Goal: Task Accomplishment & Management: Use online tool/utility

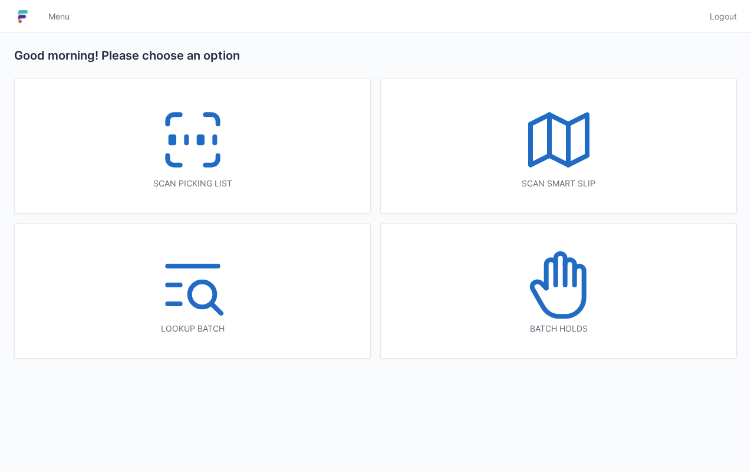
click at [265, 196] on div "Scan picking list" at bounding box center [192, 145] width 355 height 134
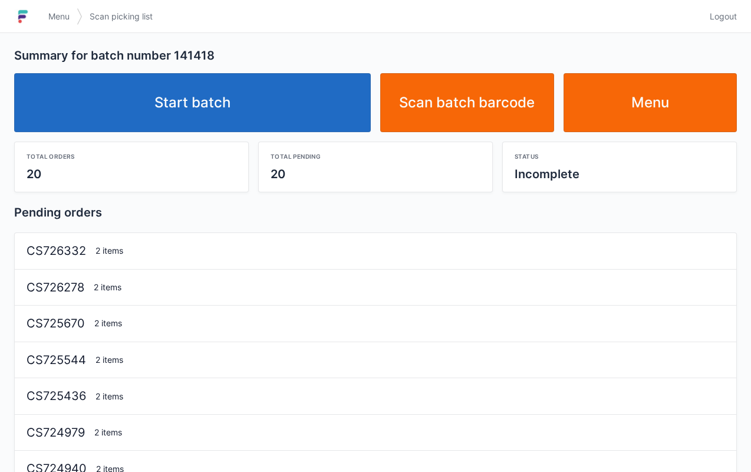
click at [244, 101] on link "Start batch" at bounding box center [192, 102] width 357 height 59
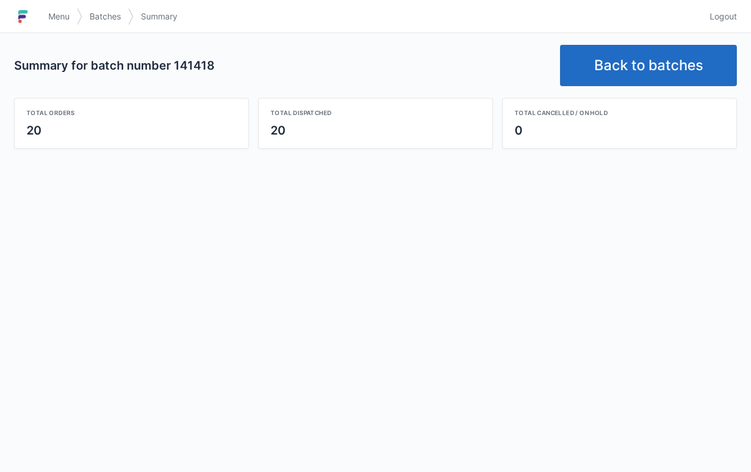
click at [634, 74] on link "Back to batches" at bounding box center [648, 65] width 177 height 41
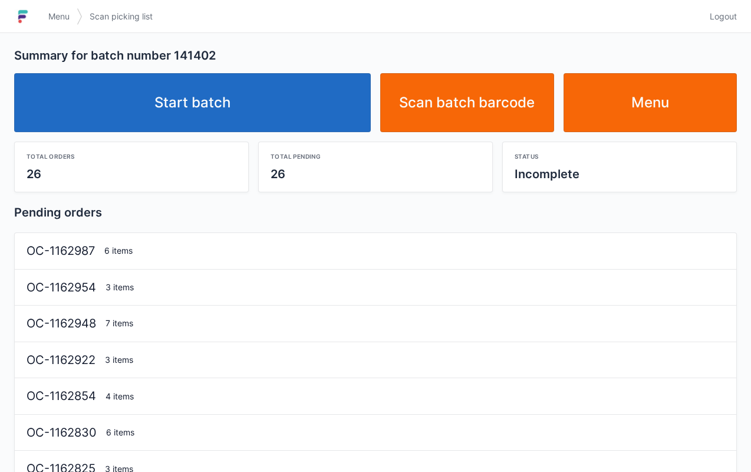
click at [262, 108] on link "Start batch" at bounding box center [192, 102] width 357 height 59
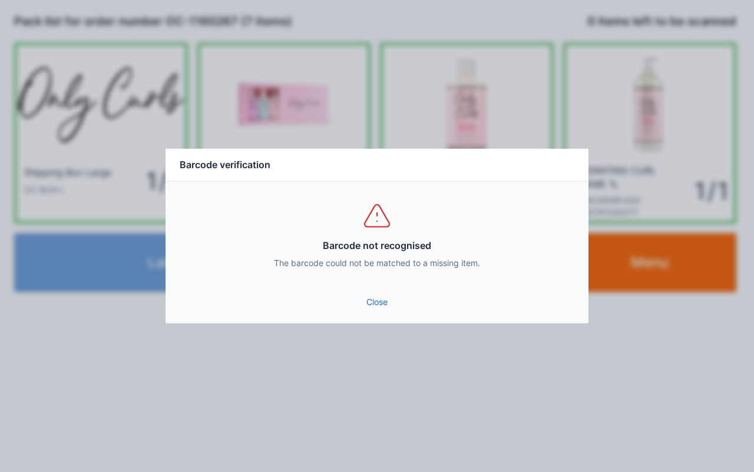
click at [374, 308] on link "Close" at bounding box center [377, 301] width 404 height 21
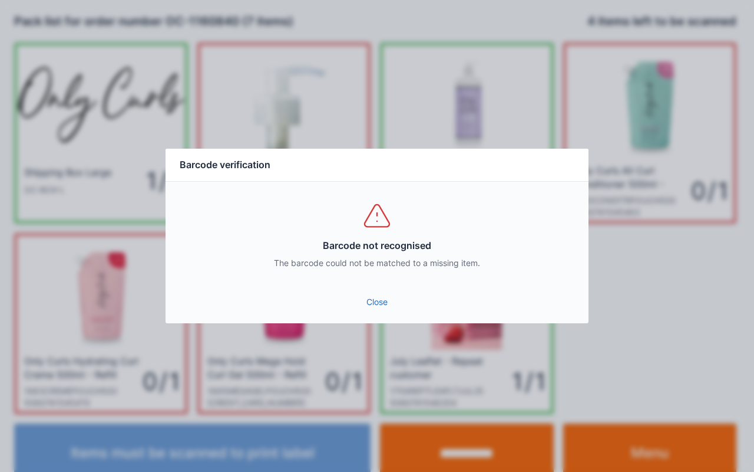
click at [381, 307] on link "Close" at bounding box center [377, 301] width 404 height 21
click at [387, 302] on link "Close" at bounding box center [377, 301] width 404 height 21
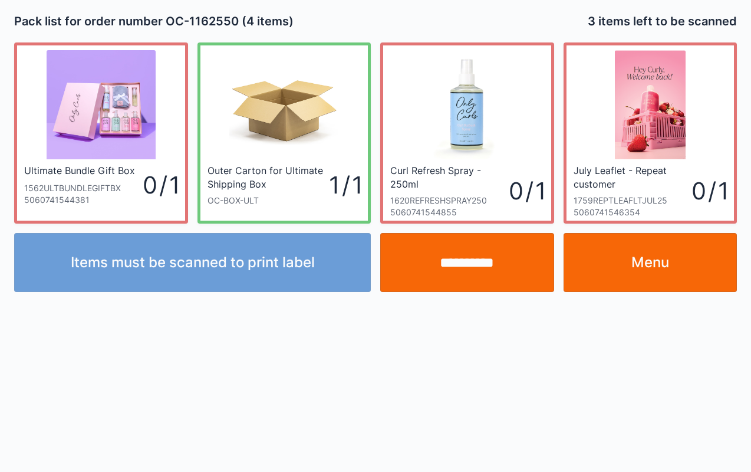
click at [480, 265] on input "**********" at bounding box center [467, 262] width 174 height 59
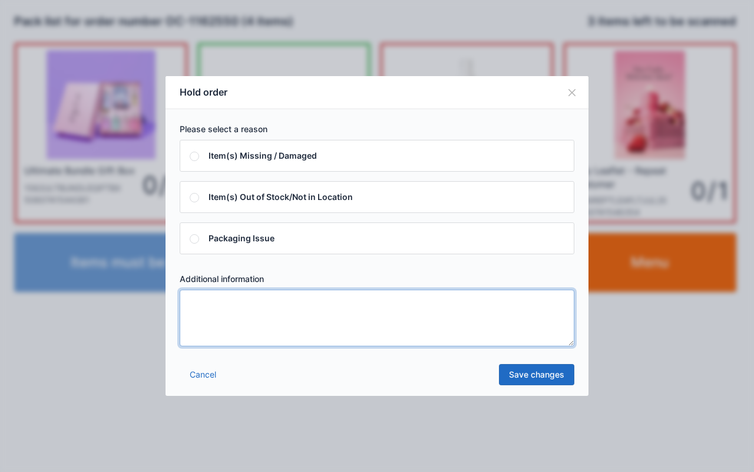
click at [380, 303] on textarea at bounding box center [377, 317] width 395 height 57
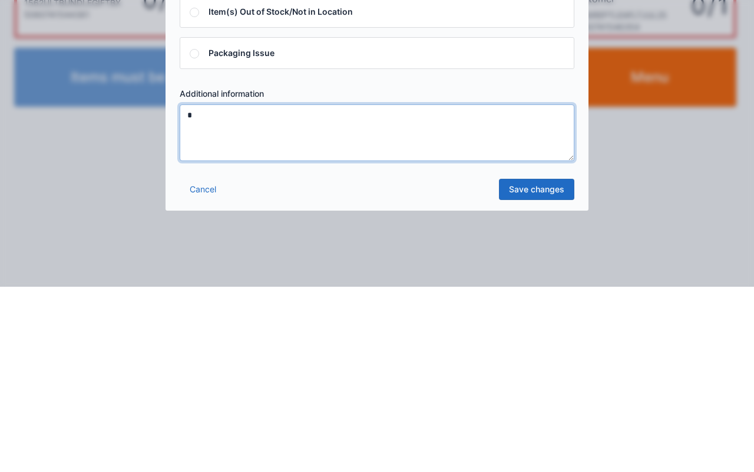
type textarea "*"
click at [536, 371] on link "Save changes" at bounding box center [536, 374] width 75 height 21
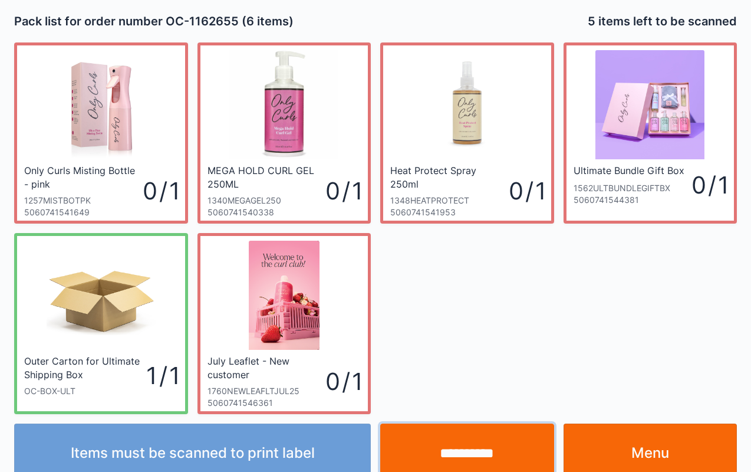
click at [497, 460] on input "**********" at bounding box center [467, 452] width 174 height 59
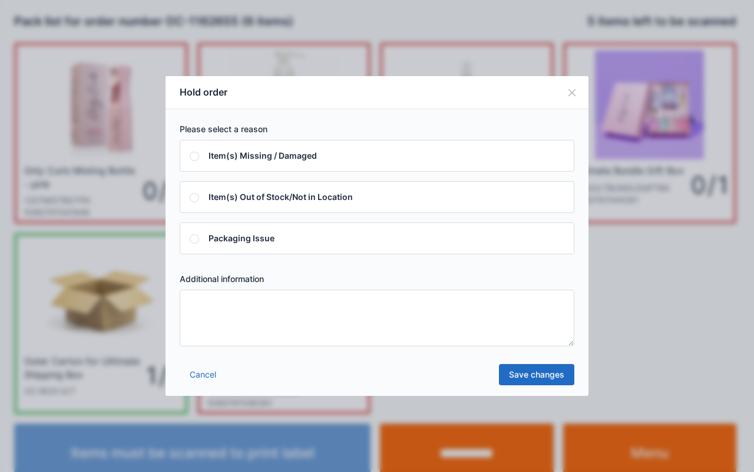
click at [424, 344] on textarea at bounding box center [377, 317] width 395 height 57
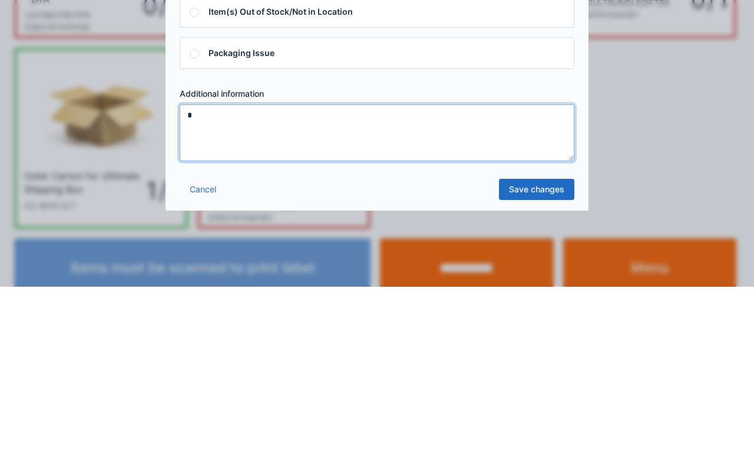
type textarea "*"
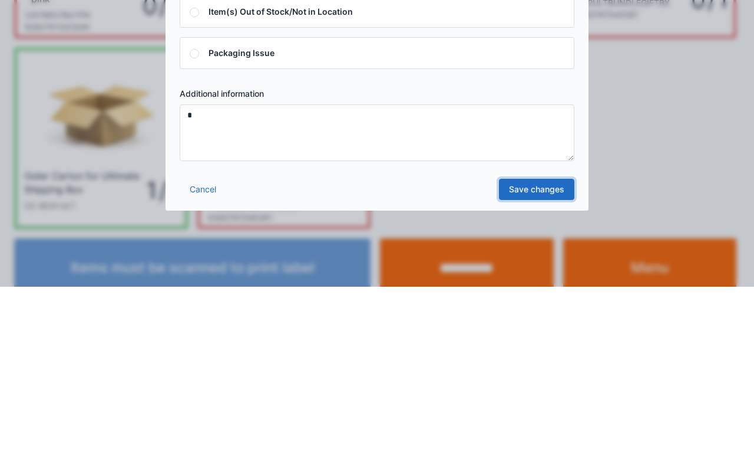
click at [545, 376] on link "Save changes" at bounding box center [536, 374] width 75 height 21
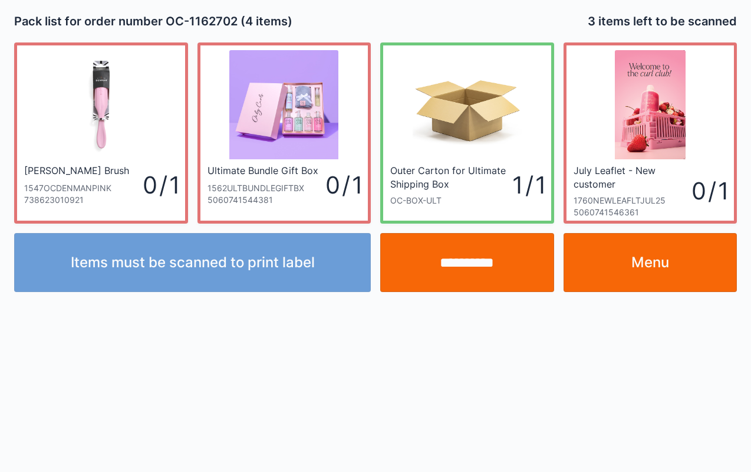
click at [467, 277] on input "**********" at bounding box center [467, 262] width 174 height 59
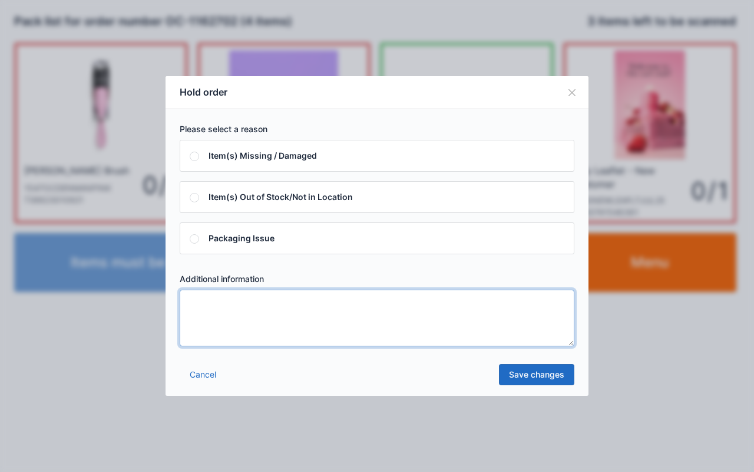
click at [354, 294] on textarea at bounding box center [377, 317] width 395 height 57
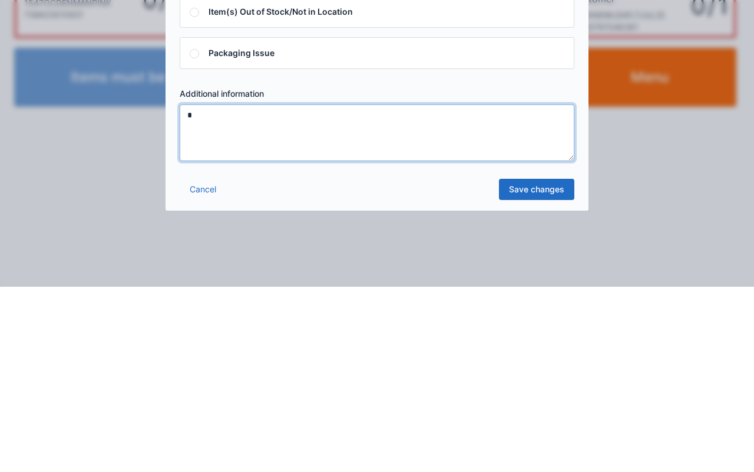
type textarea "*"
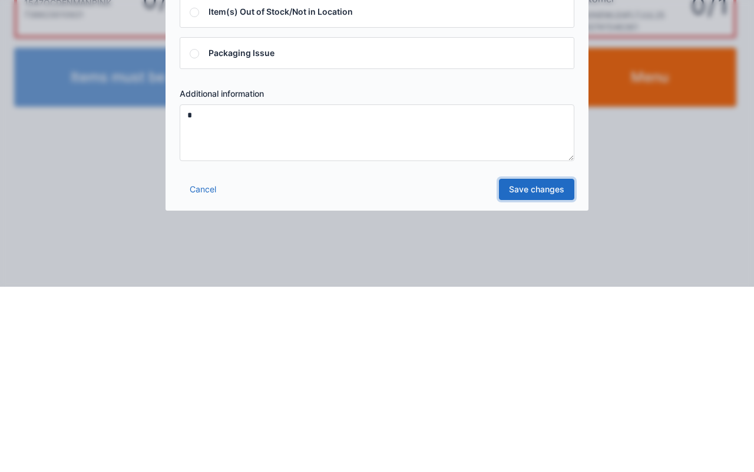
click at [553, 368] on link "Save changes" at bounding box center [536, 374] width 75 height 21
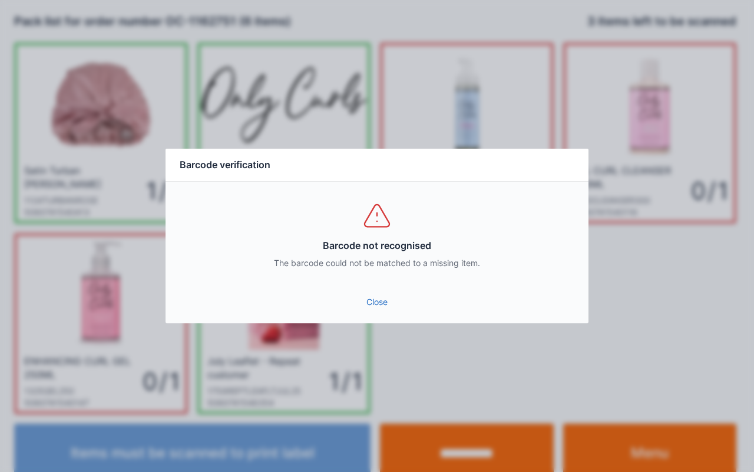
click at [393, 311] on link "Close" at bounding box center [377, 301] width 404 height 21
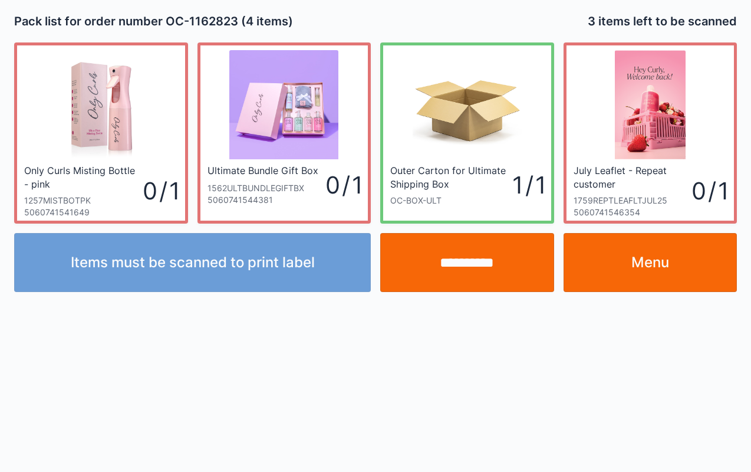
click at [467, 253] on input "**********" at bounding box center [467, 262] width 174 height 59
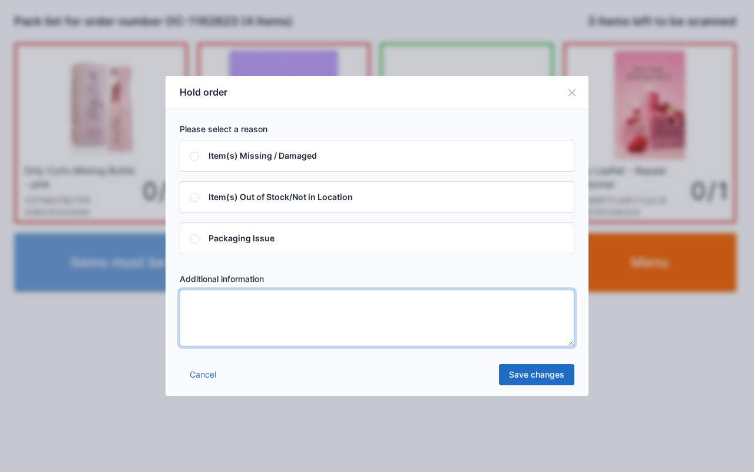
click at [373, 324] on textarea at bounding box center [377, 317] width 395 height 57
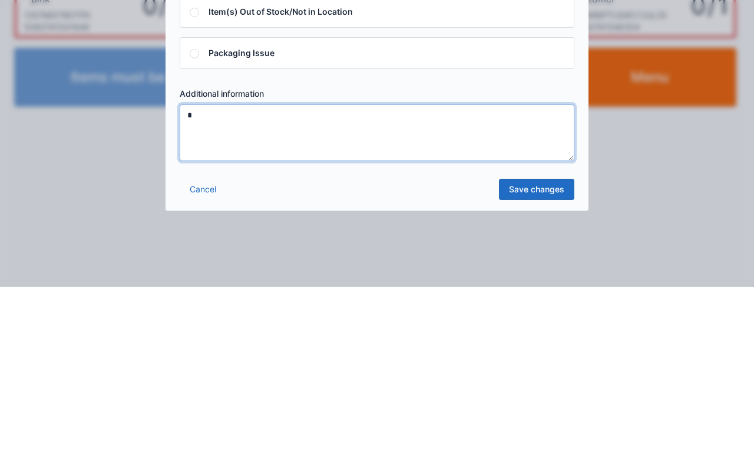
type textarea "*"
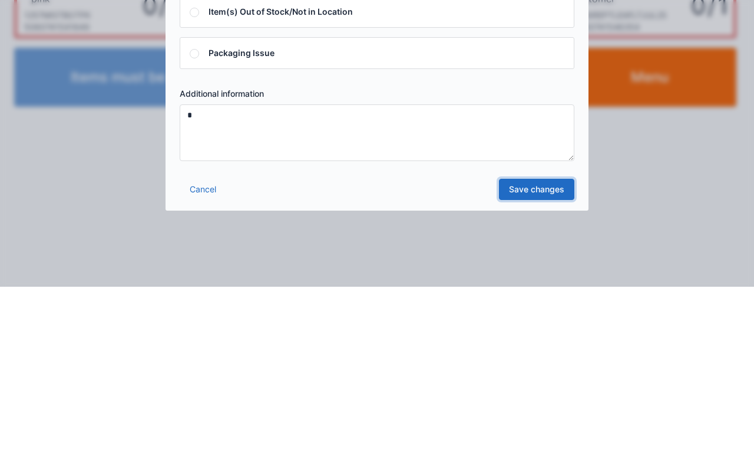
click at [533, 370] on link "Save changes" at bounding box center [536, 374] width 75 height 21
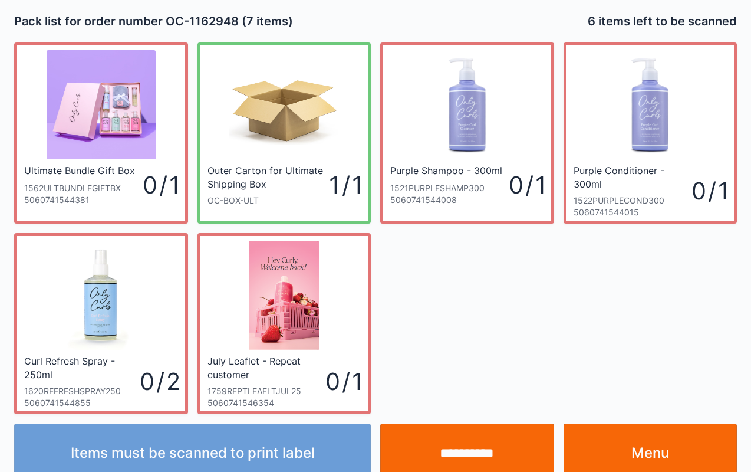
click at [453, 452] on input "**********" at bounding box center [467, 452] width 174 height 59
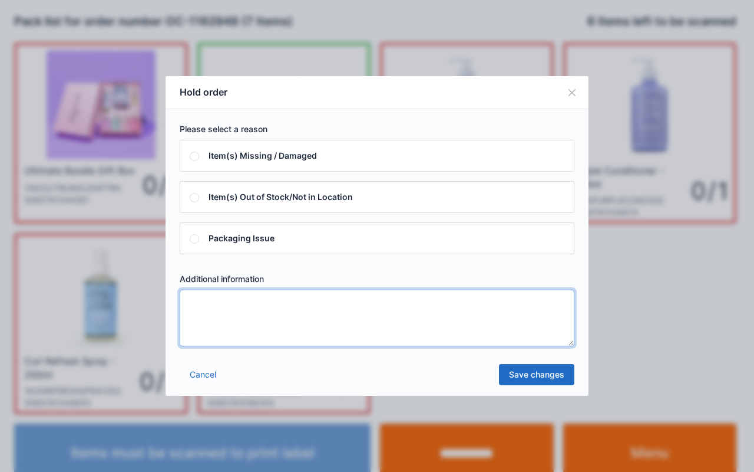
click at [384, 302] on textarea at bounding box center [377, 317] width 395 height 57
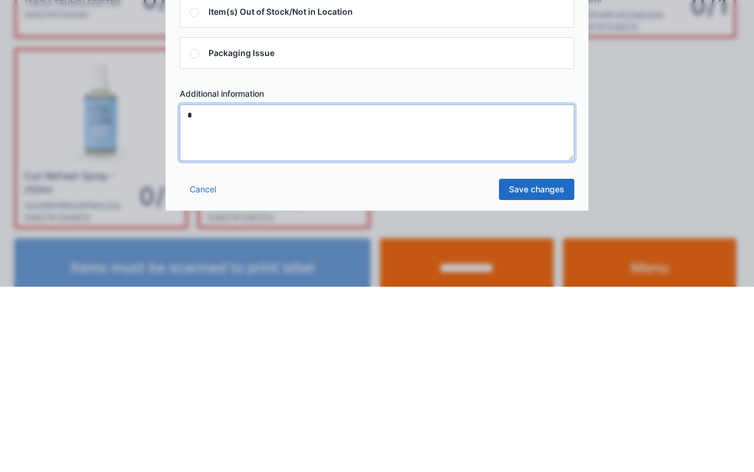
type textarea "*"
click at [536, 371] on link "Save changes" at bounding box center [536, 374] width 75 height 21
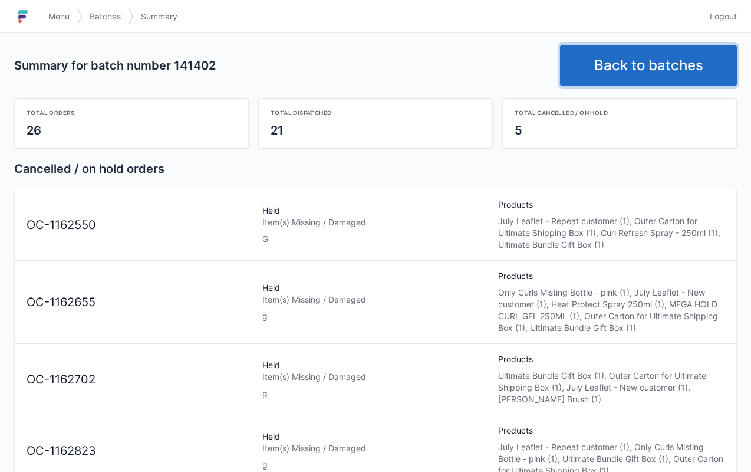
click at [635, 64] on link "Back to batches" at bounding box center [648, 65] width 177 height 41
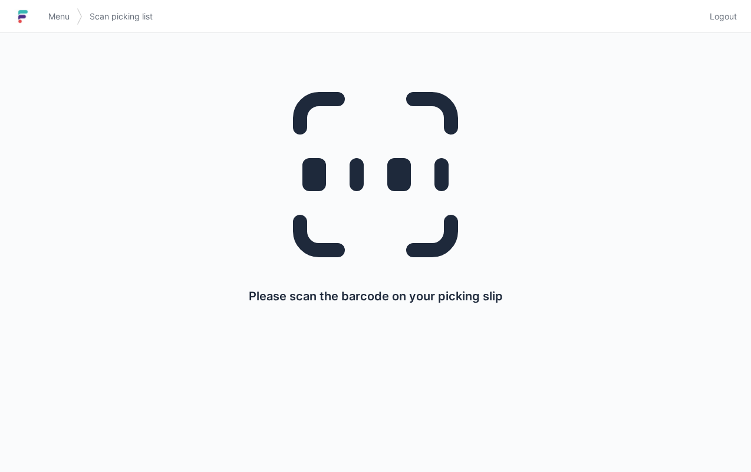
click at [60, 20] on span "Menu" at bounding box center [58, 17] width 21 height 12
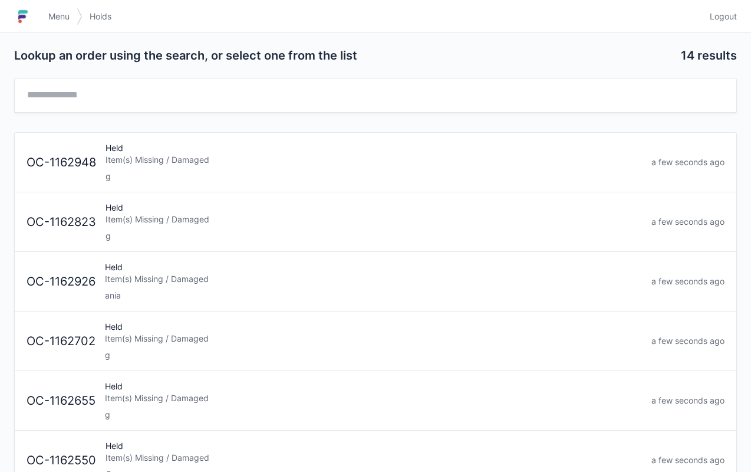
click at [251, 174] on div "g" at bounding box center [374, 176] width 536 height 12
click at [369, 163] on div "Item(s) Missing / Damaged" at bounding box center [374, 160] width 536 height 12
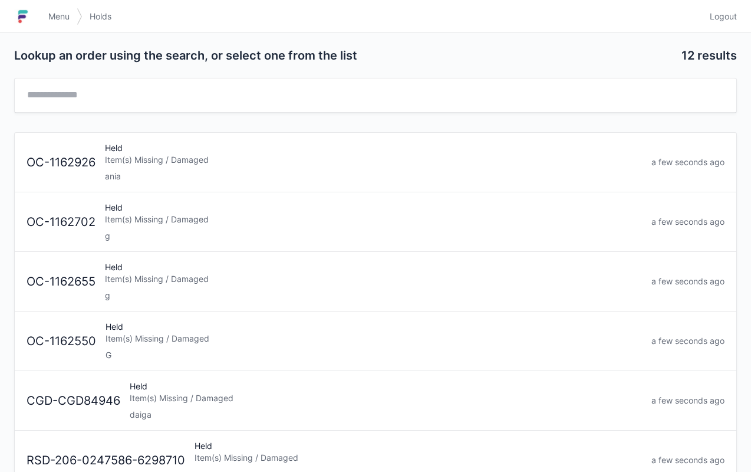
click at [355, 249] on link "OC-1162702 Held Item(s) Missing / Damaged g a few seconds ago" at bounding box center [375, 222] width 721 height 60
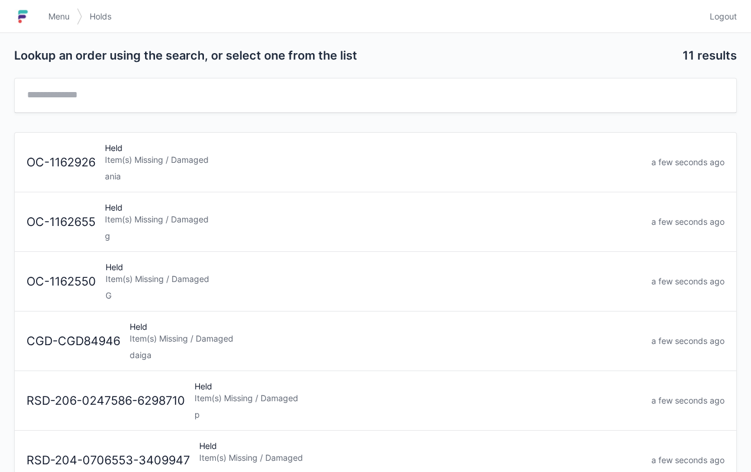
click at [272, 234] on div "g" at bounding box center [373, 236] width 537 height 12
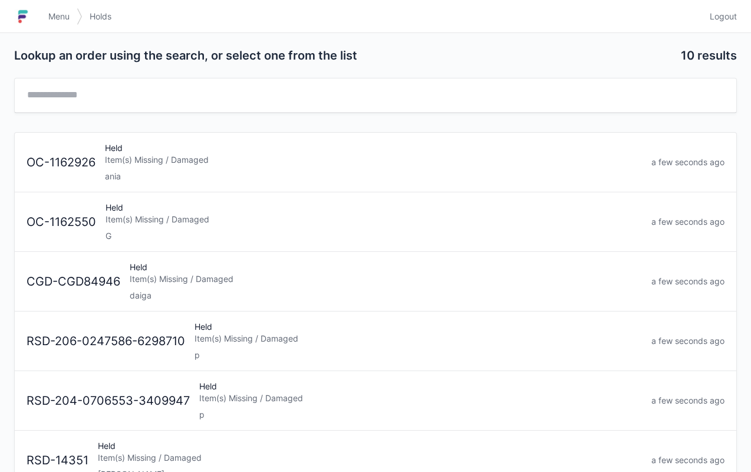
click at [364, 225] on div "Held Item(s) Missing / Damaged G" at bounding box center [374, 222] width 546 height 40
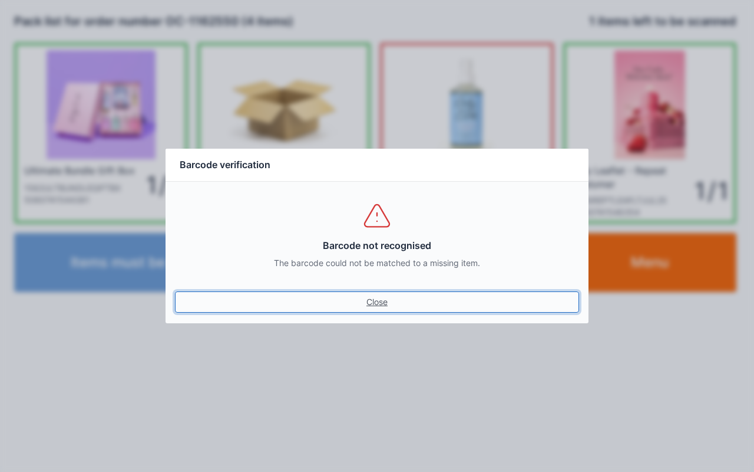
click at [371, 301] on link "Close" at bounding box center [377, 301] width 404 height 21
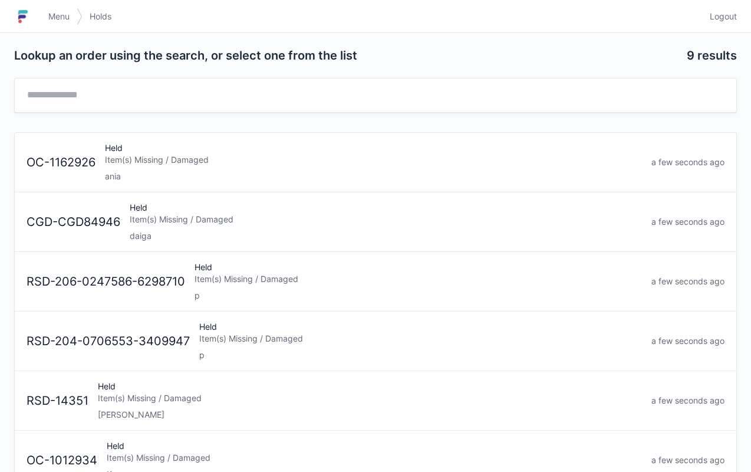
click at [58, 24] on link "Menu" at bounding box center [58, 16] width 35 height 21
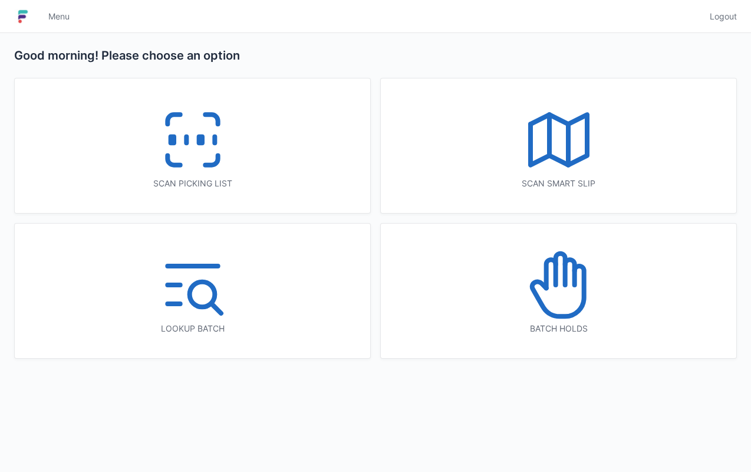
click at [127, 106] on div "Scan picking list" at bounding box center [192, 145] width 355 height 134
